Goal: Navigation & Orientation: Find specific page/section

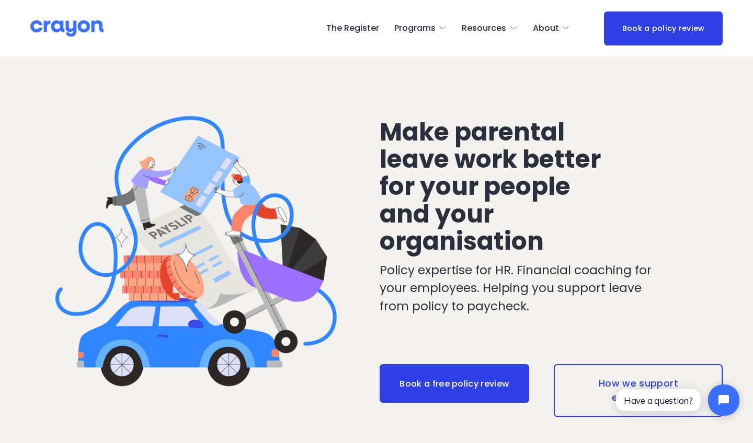
click at [348, 24] on link "The Register" at bounding box center [352, 28] width 53 height 17
click at [366, 30] on link "The Register" at bounding box center [352, 28] width 53 height 17
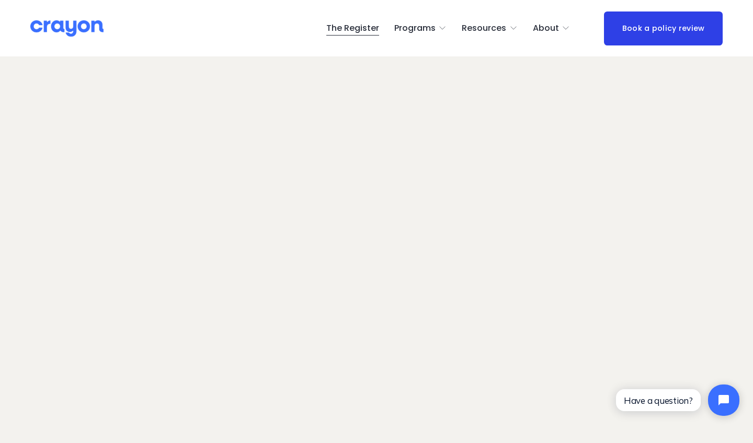
click at [457, 35] on nav "The Register Programs Pulse: Annual Financial Health Check Nest: Baby Prep Rest…" at bounding box center [448, 28] width 244 height 17
drag, startPoint x: 365, startPoint y: 2, endPoint x: 359, endPoint y: -1, distance: 6.8
click at [359, 0] on html "0 Skip to Content" at bounding box center [376, 250] width 753 height 501
